Goal: Task Accomplishment & Management: Manage account settings

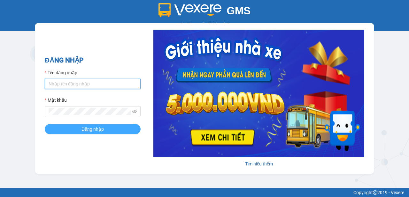
type input "minh.vinhthanhsoctrang"
click at [110, 130] on button "Đăng nhập" at bounding box center [93, 129] width 96 height 10
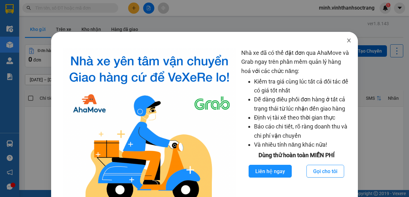
click at [347, 41] on icon "close" at bounding box center [349, 41] width 4 height 4
